Goal: Information Seeking & Learning: Learn about a topic

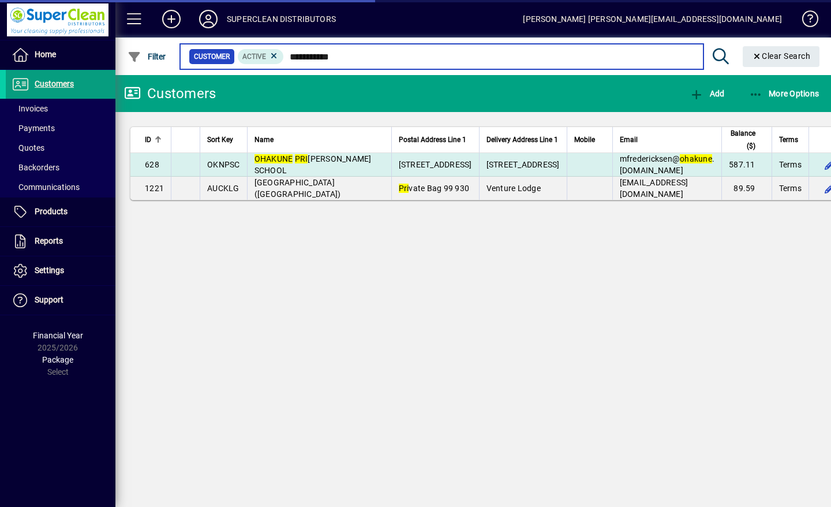
type input "**********"
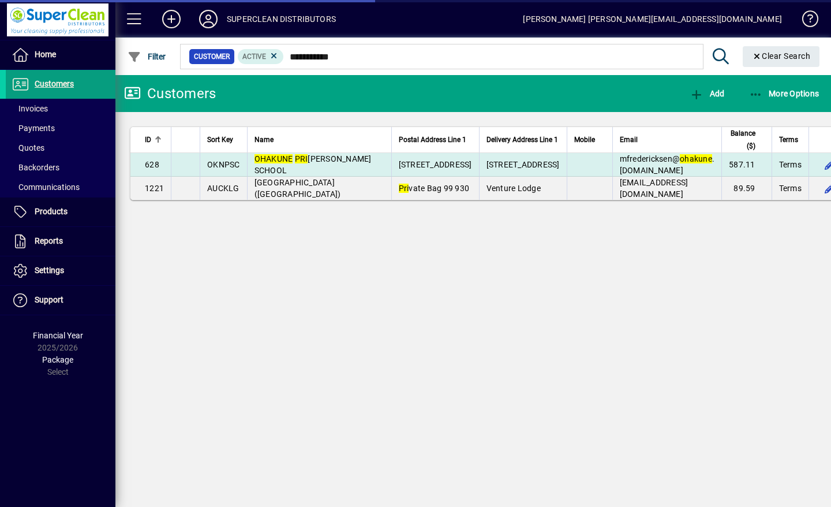
click at [333, 175] on span "OHAKUNE [GEOGRAPHIC_DATA][PERSON_NAME]" at bounding box center [313, 164] width 117 height 21
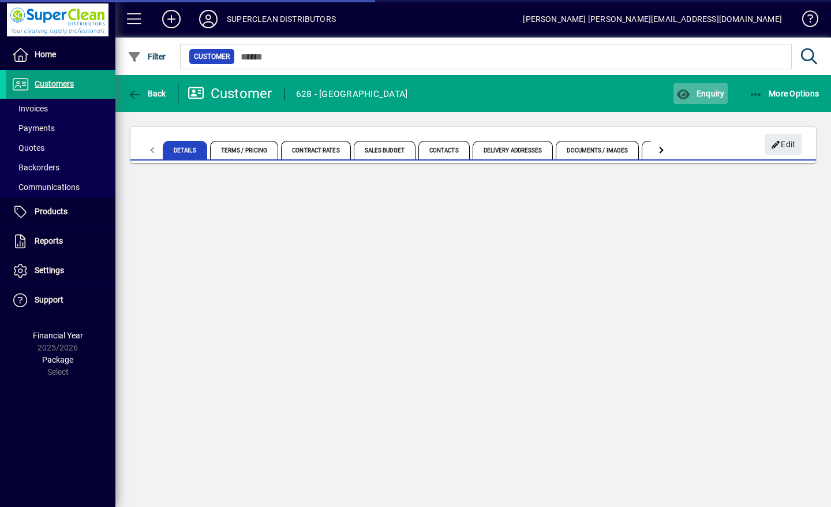
click at [701, 100] on span "button" at bounding box center [701, 94] width 54 height 28
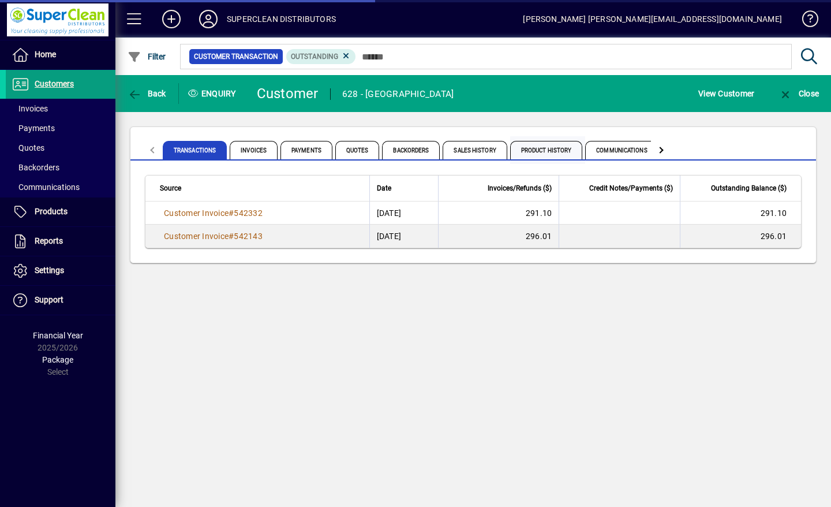
click at [553, 151] on span "Product History" at bounding box center [546, 150] width 73 height 18
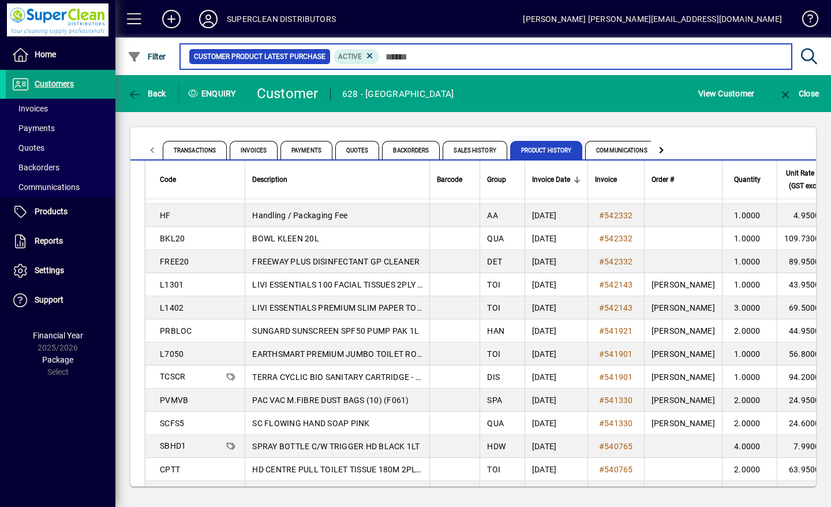
scroll to position [33, 0]
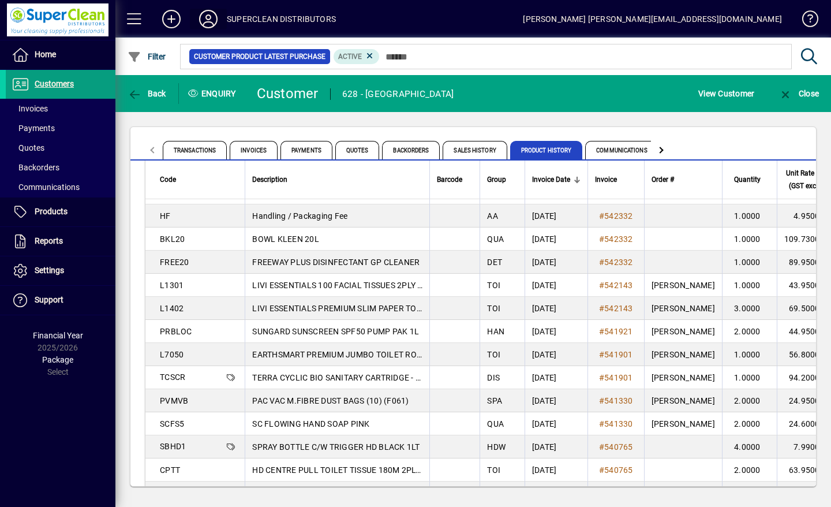
click at [207, 14] on icon at bounding box center [208, 19] width 23 height 18
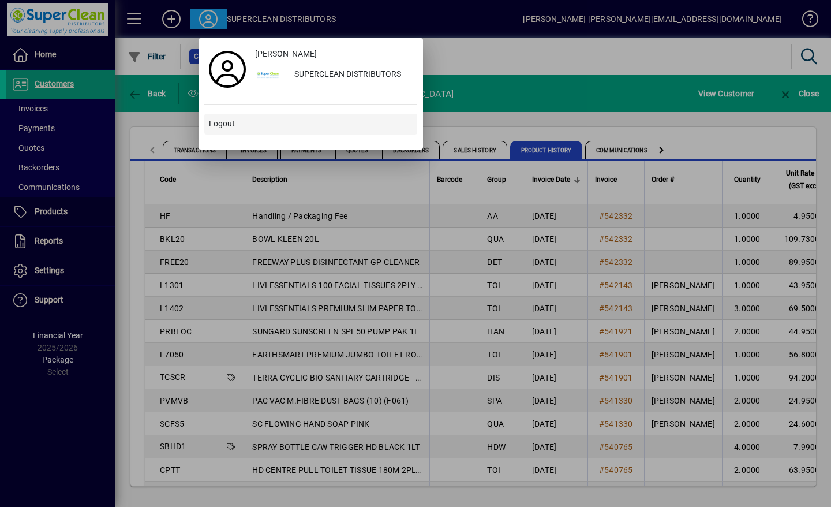
click at [223, 134] on span at bounding box center [310, 124] width 213 height 28
